Goal: Information Seeking & Learning: Learn about a topic

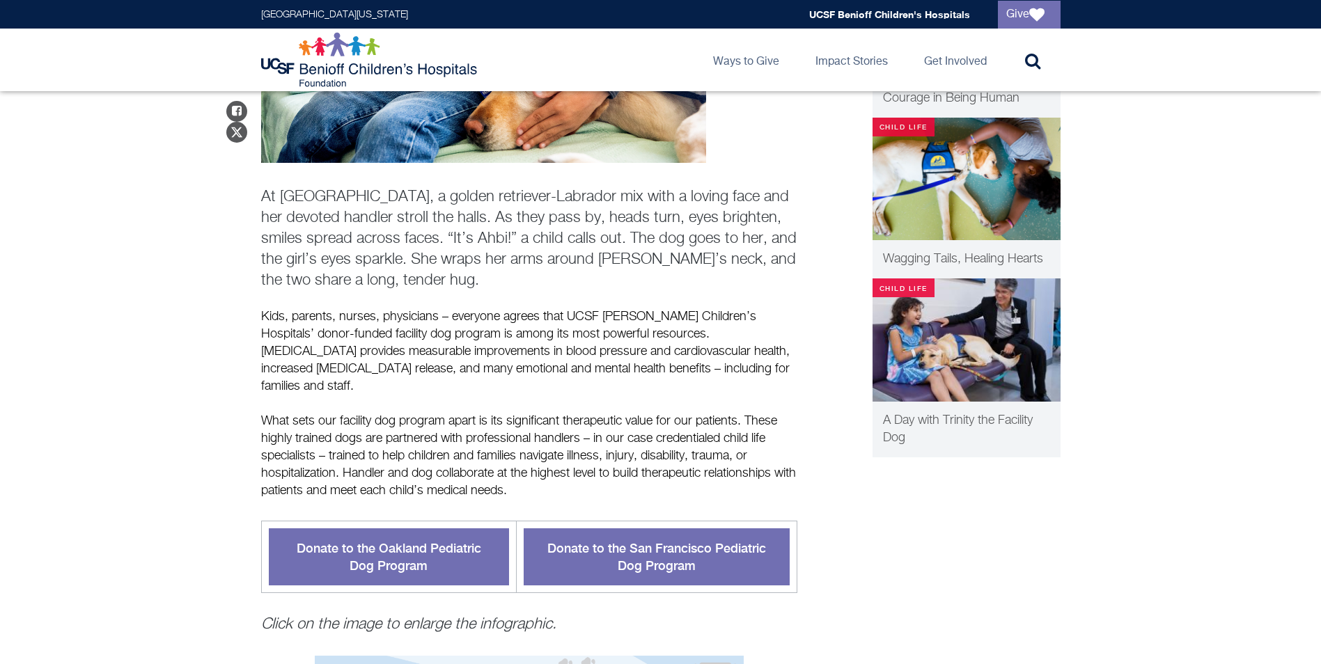
scroll to position [348, 0]
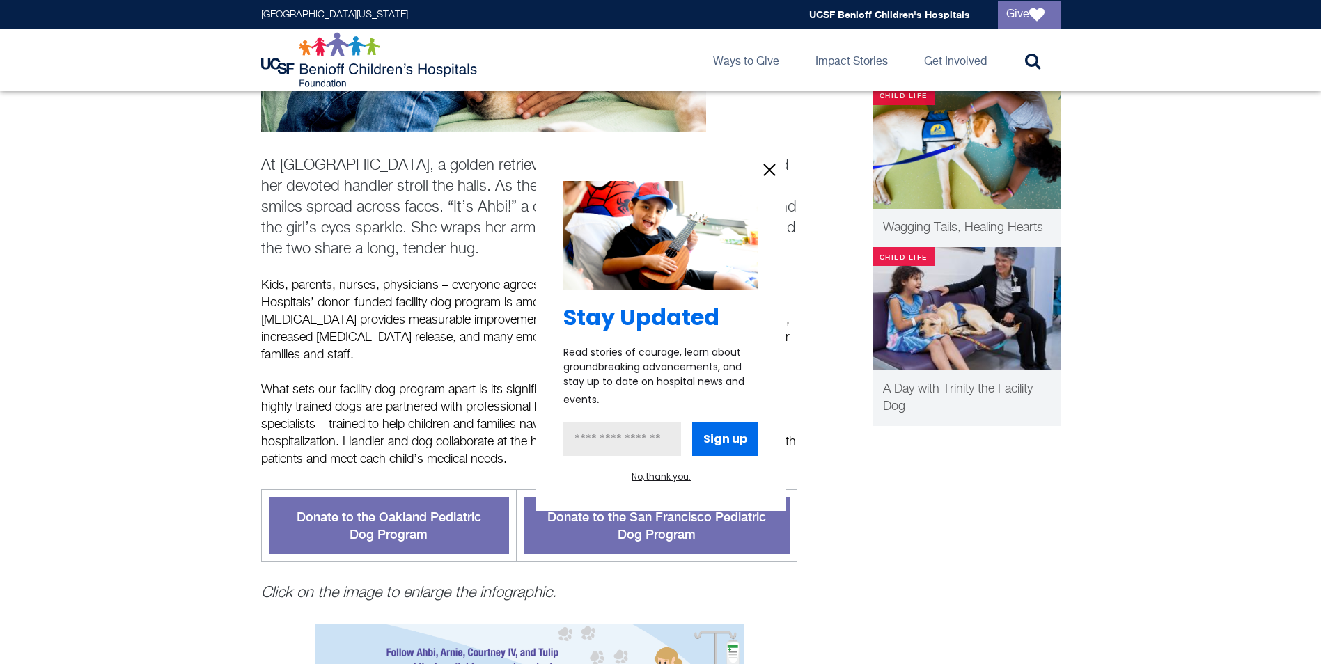
click at [770, 172] on icon "information" at bounding box center [769, 170] width 10 height 10
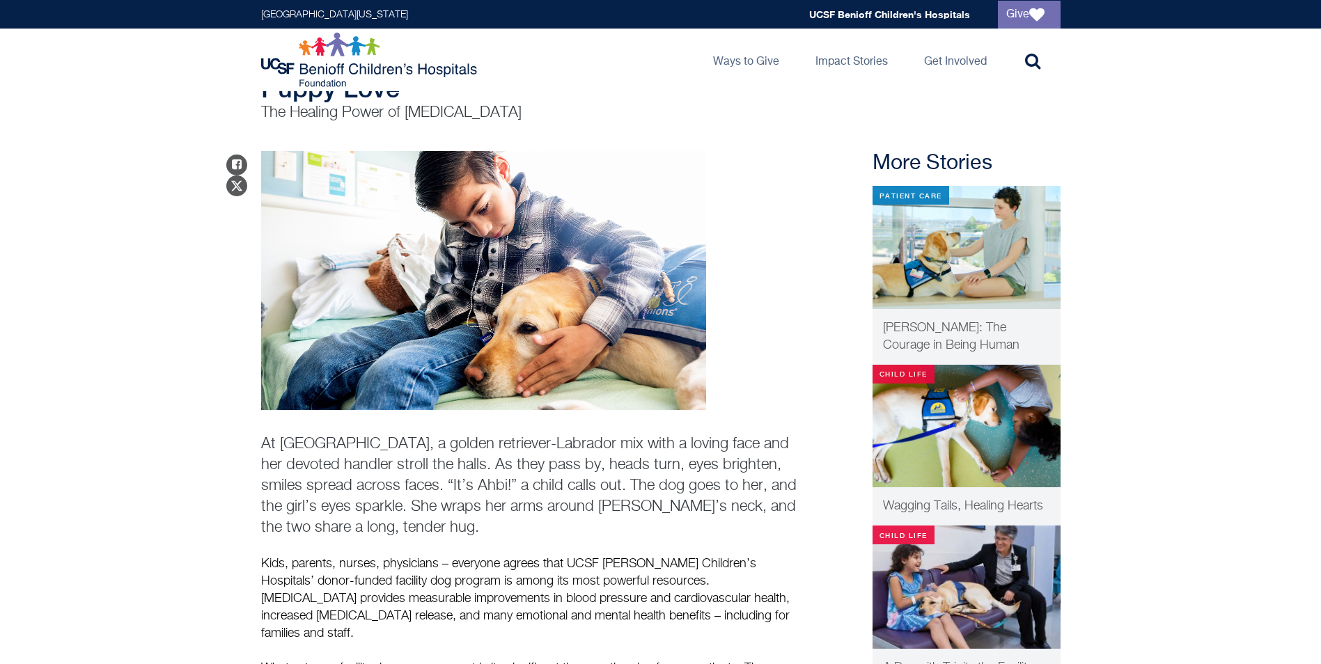
scroll to position [0, 0]
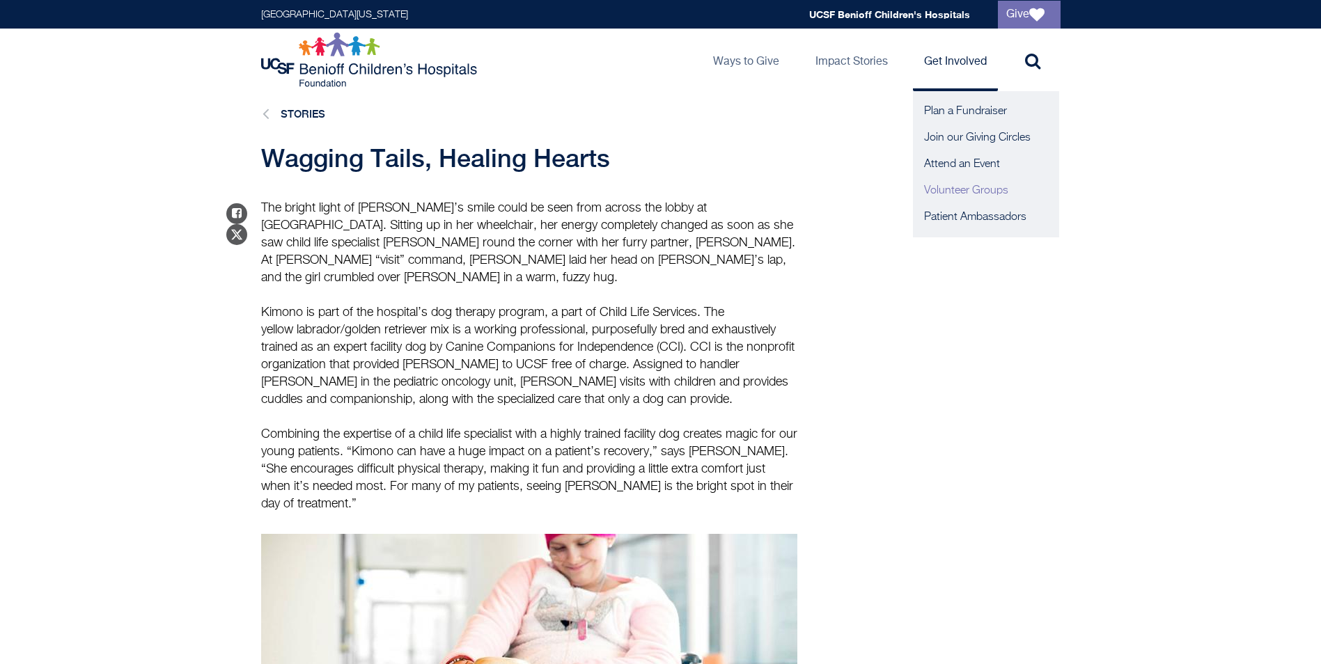
click at [956, 189] on link "Volunteer Groups" at bounding box center [986, 191] width 146 height 26
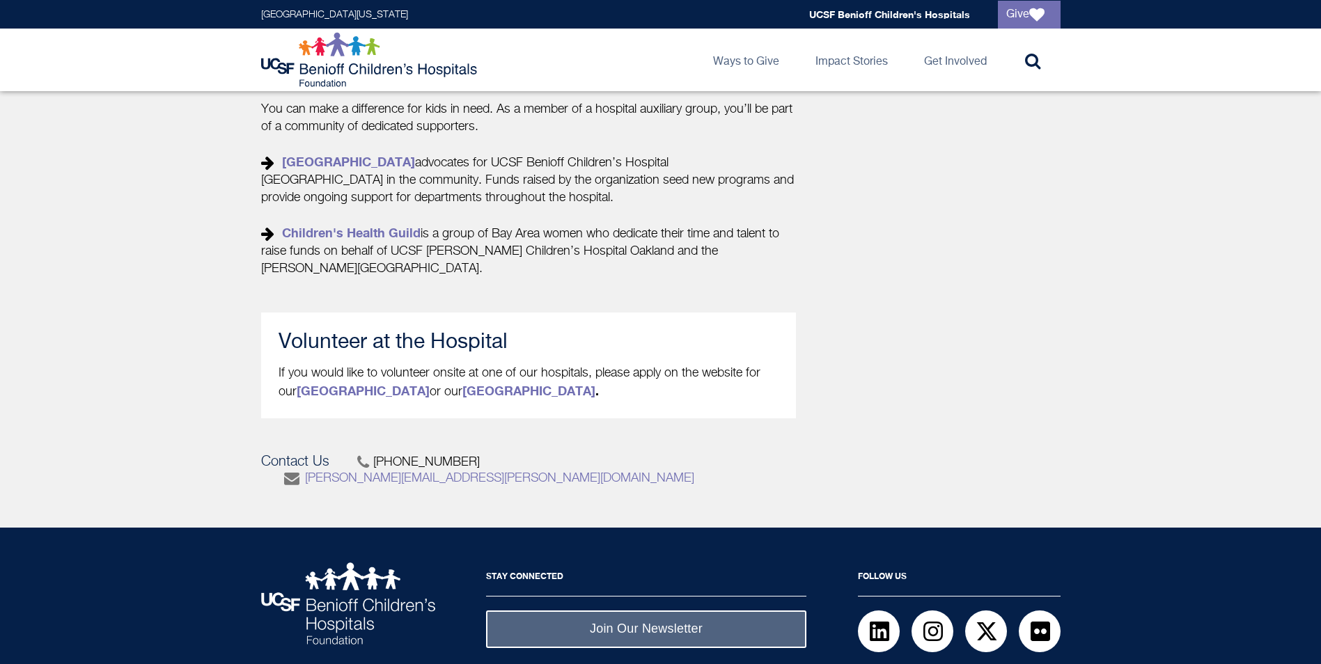
scroll to position [627, 0]
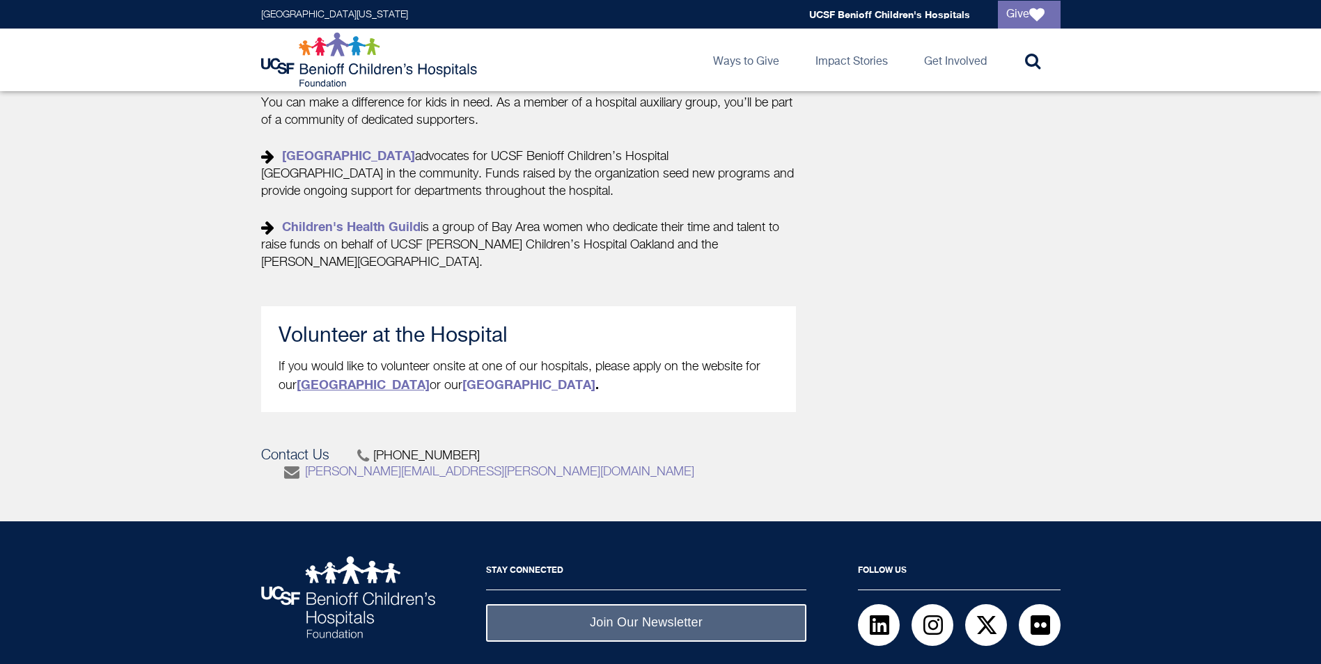
click at [355, 387] on strong "[GEOGRAPHIC_DATA]" at bounding box center [363, 384] width 133 height 15
